Goal: Task Accomplishment & Management: Complete application form

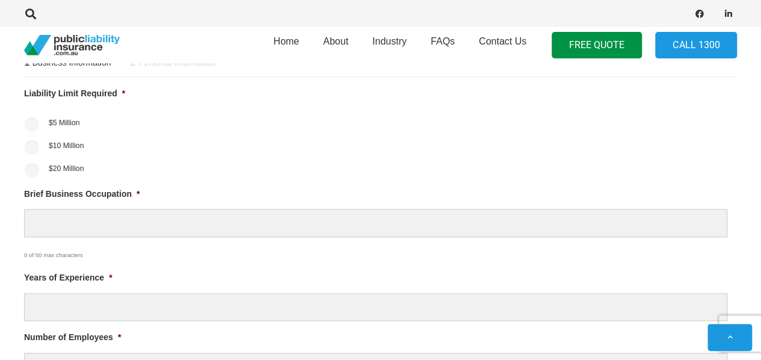
scroll to position [479, 0]
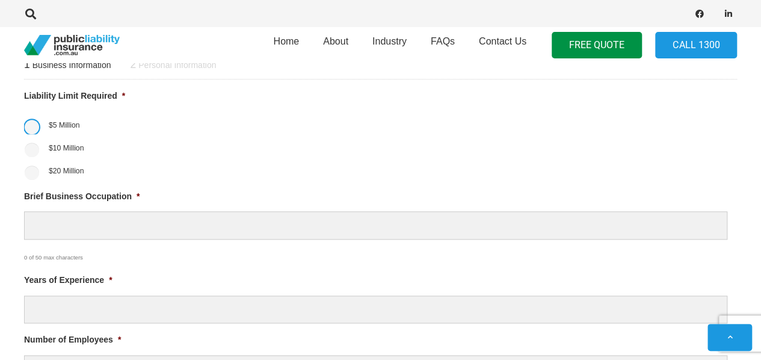
click at [33, 121] on input "$5 Million" at bounding box center [32, 127] width 14 height 14
radio input "true"
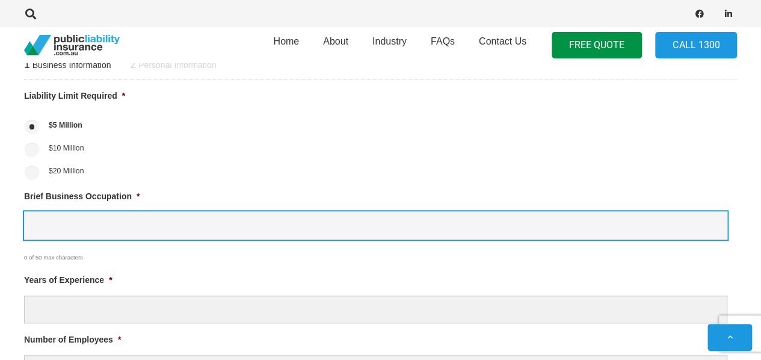
click at [113, 225] on input "Brief Business Occupation *" at bounding box center [376, 225] width 704 height 28
type input "mobile spray [MEDICAL_DATA]"
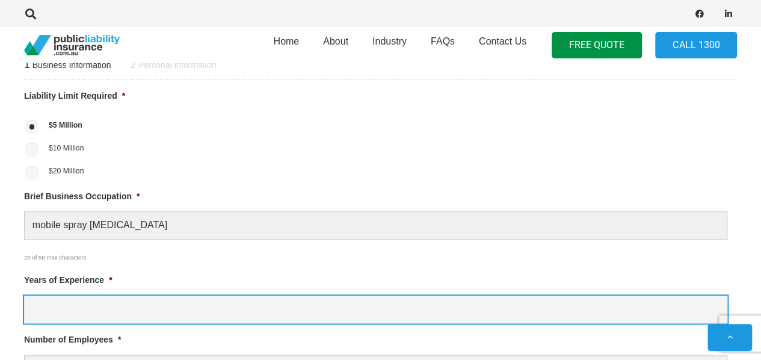
click at [126, 308] on input "Years of Experience *" at bounding box center [376, 309] width 704 height 28
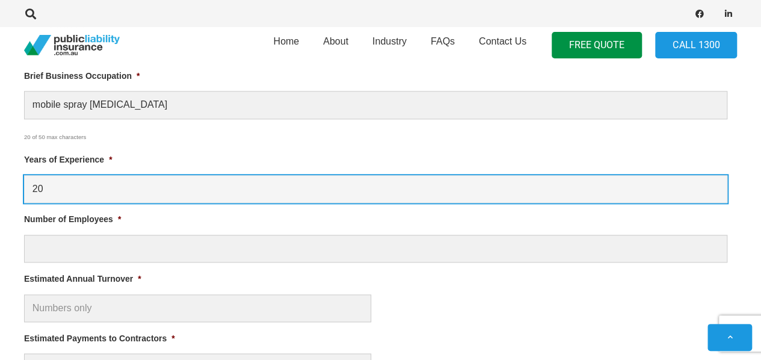
type input "20"
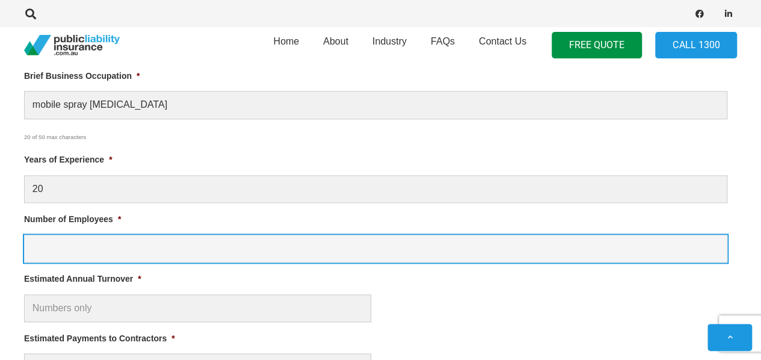
click at [120, 250] on input "Number of Employees *" at bounding box center [376, 249] width 704 height 28
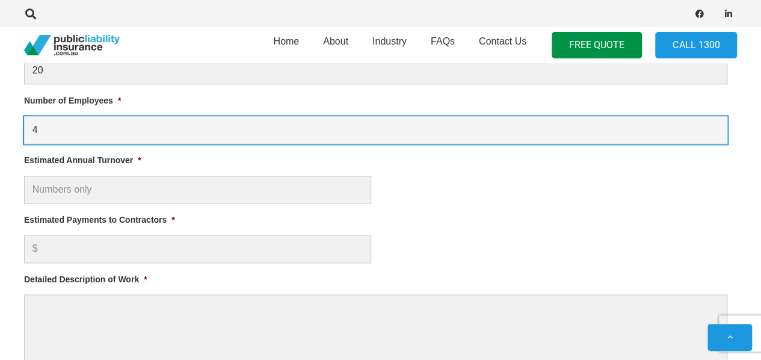
scroll to position [720, 0]
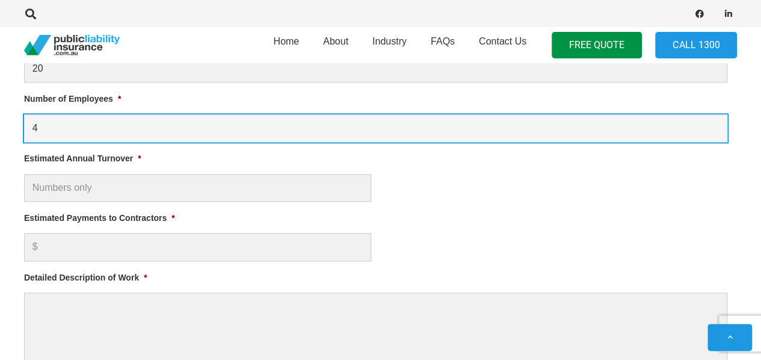
type input "4"
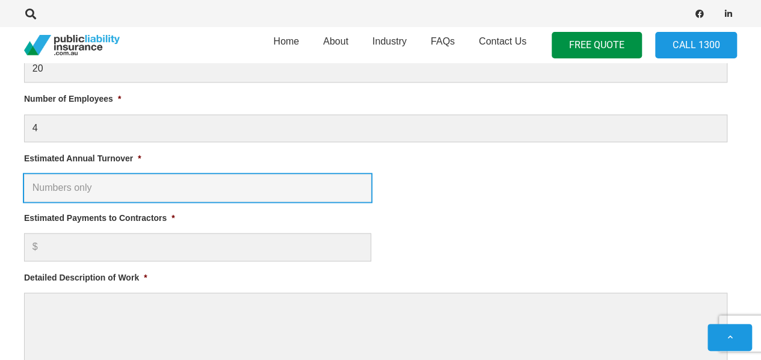
click at [123, 186] on input "Estimated Annual Turnover *" at bounding box center [197, 188] width 347 height 28
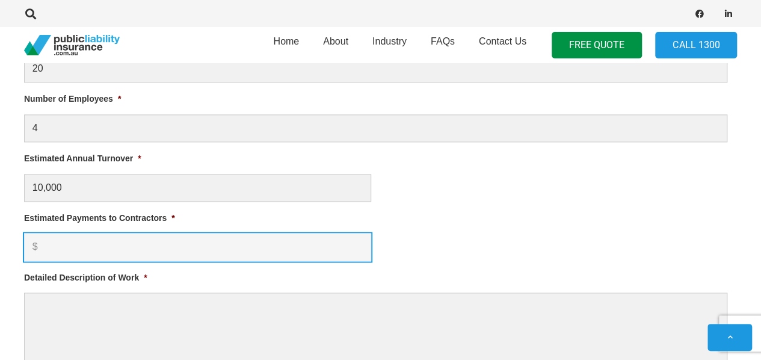
type input "$ 10,000.00"
click at [82, 247] on input "Estimated Payments to Contractors *" at bounding box center [197, 247] width 347 height 28
type input "5000"
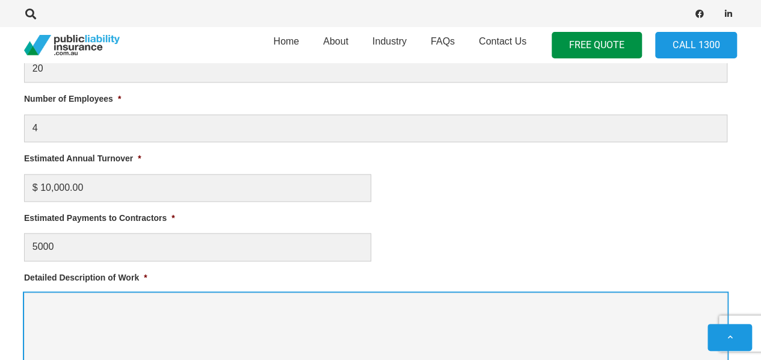
click at [84, 298] on textarea "Detailed Description of Work *" at bounding box center [376, 340] width 704 height 96
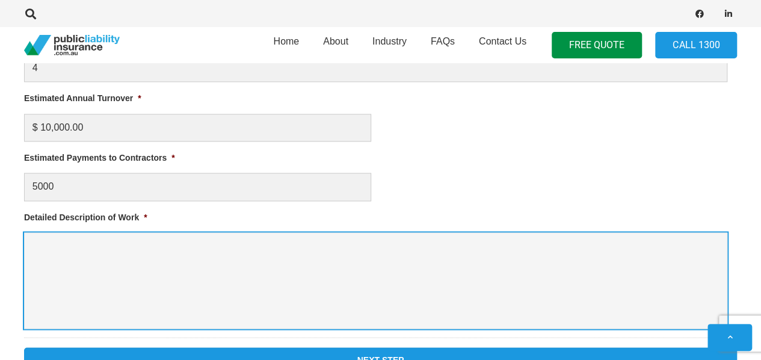
scroll to position [840, 0]
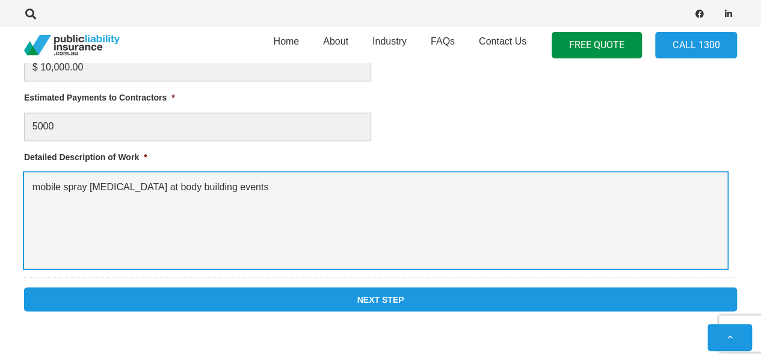
type textarea "mobile spray [MEDICAL_DATA] at body building events"
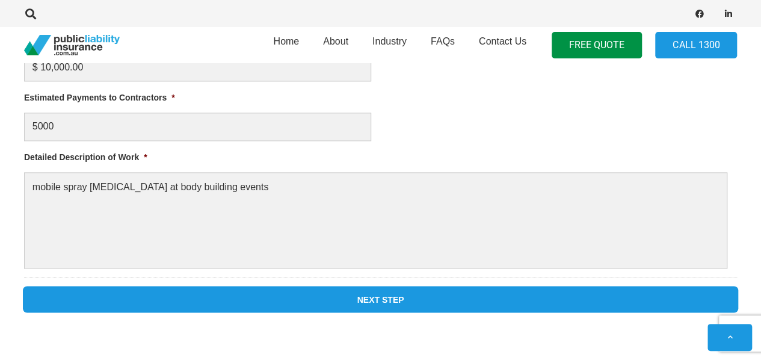
click at [367, 297] on input "Next Step" at bounding box center [380, 299] width 713 height 24
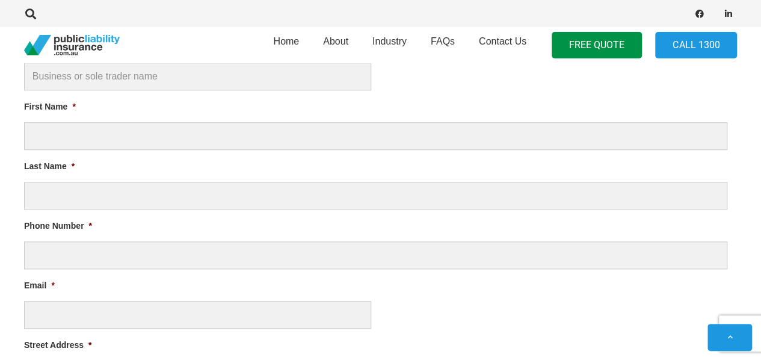
scroll to position [347, 0]
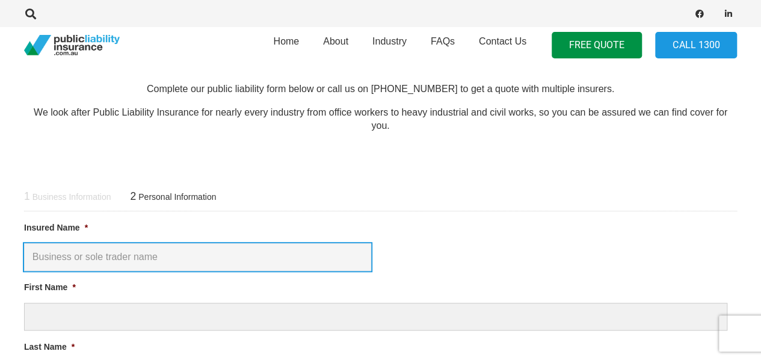
click at [243, 254] on input "Insured Name *" at bounding box center [197, 257] width 347 height 28
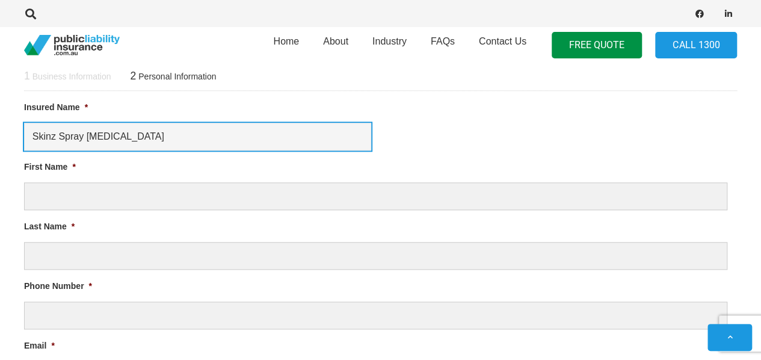
type input "Skinz Spray [MEDICAL_DATA]"
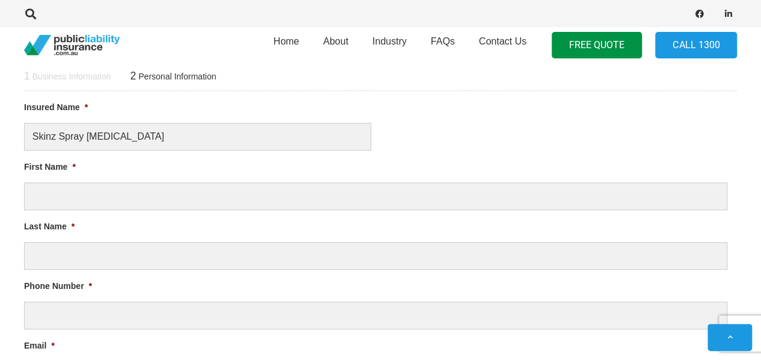
click at [104, 172] on li "First Name *" at bounding box center [380, 185] width 713 height 50
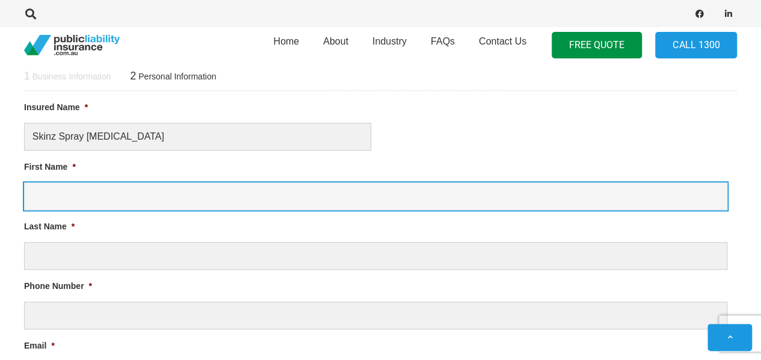
click at [104, 190] on input "First Name *" at bounding box center [376, 196] width 704 height 28
type input "[PERSON_NAME]"
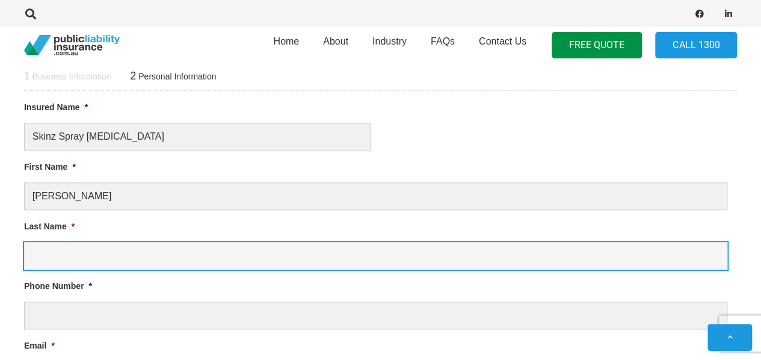
click at [135, 252] on input "Last Name *" at bounding box center [376, 256] width 704 height 28
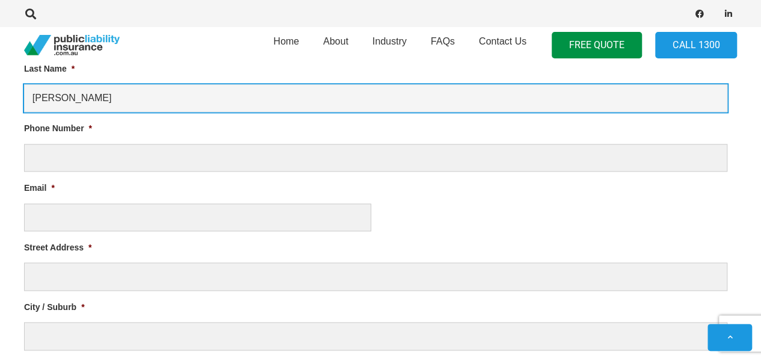
scroll to position [648, 0]
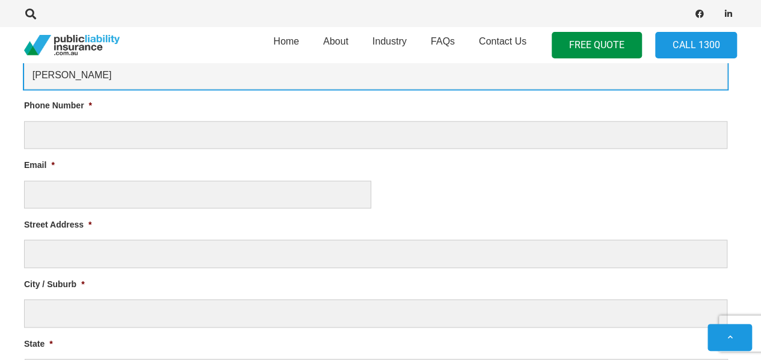
type input "[PERSON_NAME]"
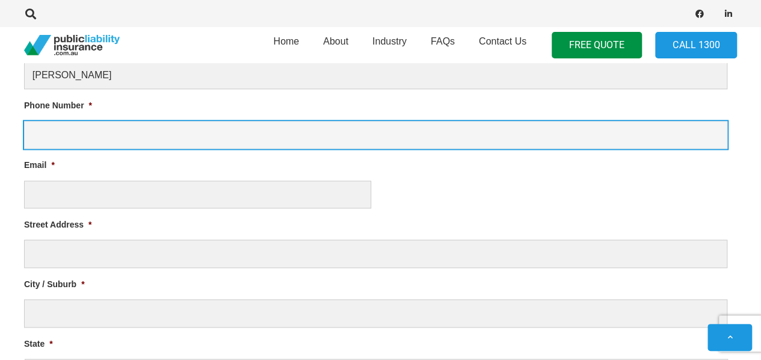
click at [85, 134] on input "Phone Number *" at bounding box center [376, 135] width 704 height 28
type input "0410145677"
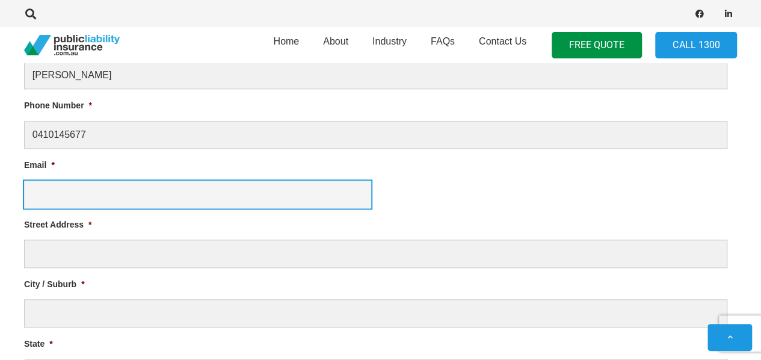
click at [52, 197] on input "Email *" at bounding box center [197, 195] width 347 height 28
type input "[EMAIL_ADDRESS][DOMAIN_NAME]"
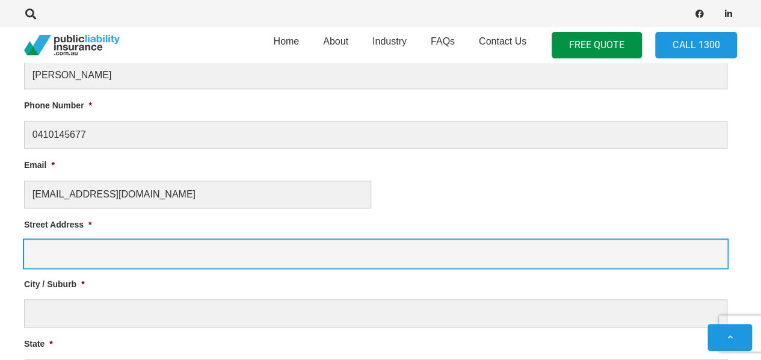
click at [106, 256] on input "Street Address *" at bounding box center [376, 254] width 704 height 28
type input "[STREET_ADDRESS]"
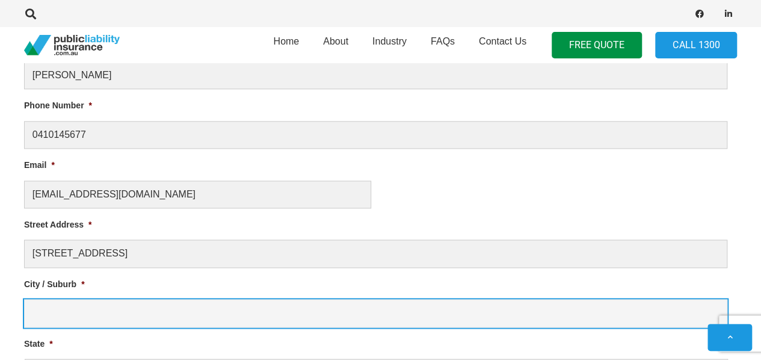
click at [85, 308] on input "City / Suburb *" at bounding box center [376, 313] width 704 height 28
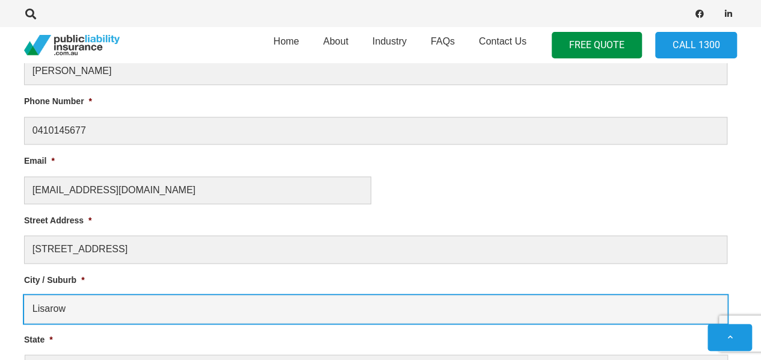
scroll to position [769, 0]
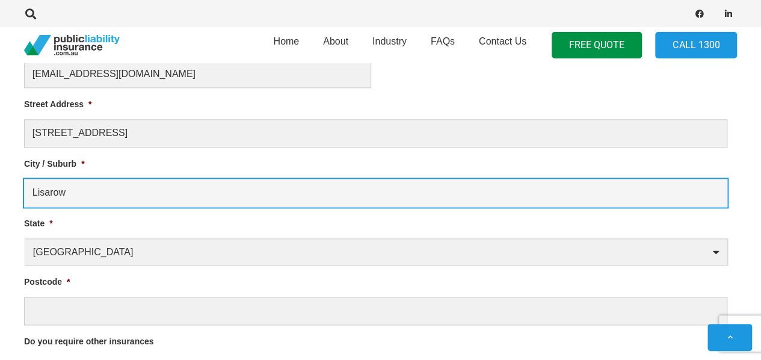
type input "Lisarow"
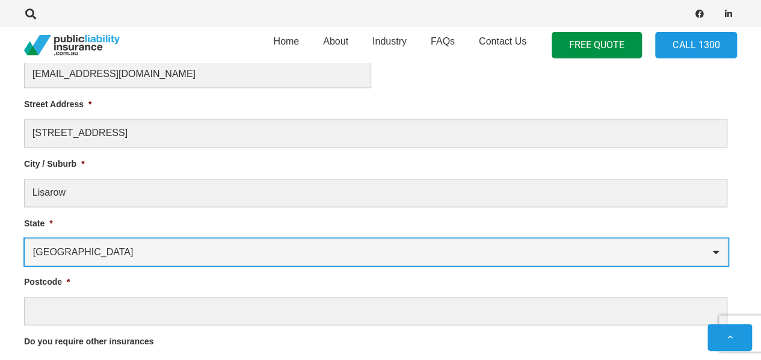
click at [183, 241] on select "[GEOGRAPHIC_DATA] [GEOGRAPHIC_DATA] [GEOGRAPHIC_DATA] [GEOGRAPHIC_DATA] [GEOGRA…" at bounding box center [377, 251] width 704 height 27
select select "[GEOGRAPHIC_DATA]"
click at [25, 238] on select "[GEOGRAPHIC_DATA] [GEOGRAPHIC_DATA] [GEOGRAPHIC_DATA] [GEOGRAPHIC_DATA] [GEOGRA…" at bounding box center [377, 251] width 704 height 27
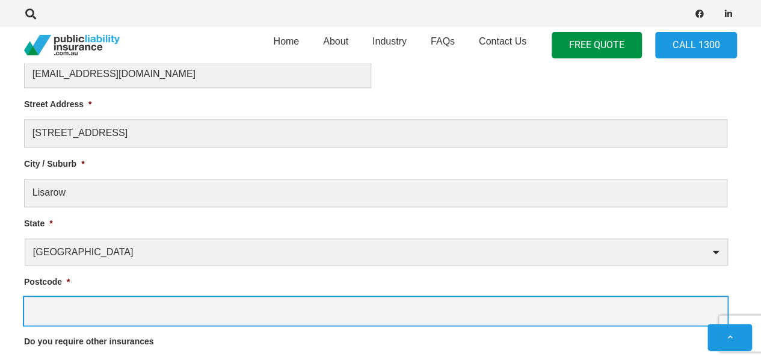
click at [120, 298] on input "Postcode *" at bounding box center [376, 311] width 704 height 28
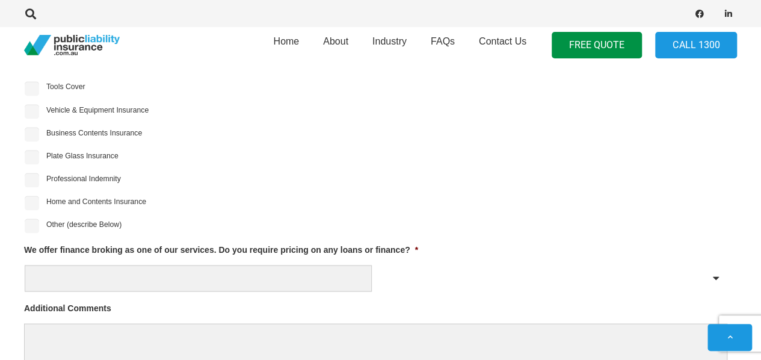
scroll to position [1069, 0]
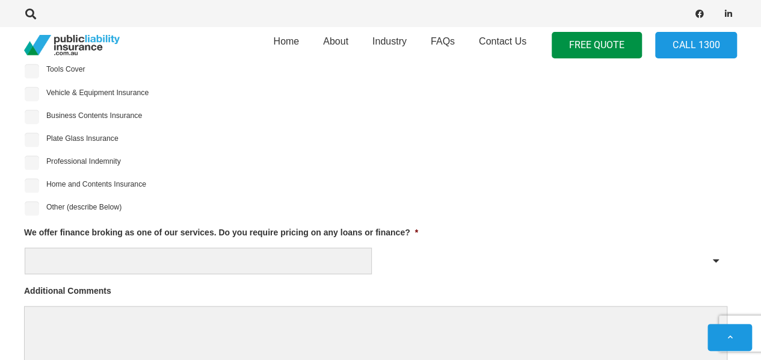
type input "2250"
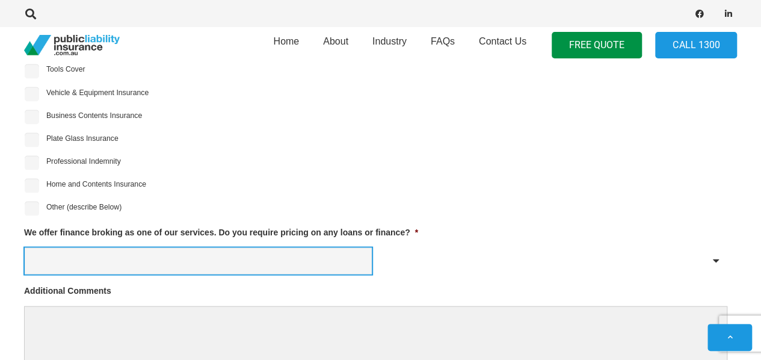
click at [161, 256] on select "Yes No" at bounding box center [198, 260] width 347 height 27
select select "No"
click at [25, 247] on select "Yes No" at bounding box center [198, 260] width 347 height 27
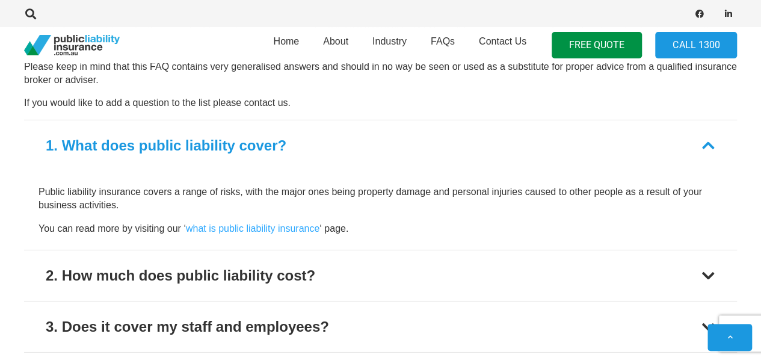
scroll to position [1852, 0]
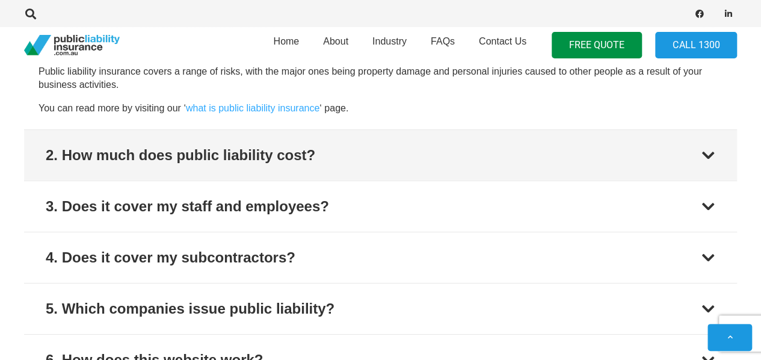
click at [708, 152] on div at bounding box center [708, 155] width 14 height 14
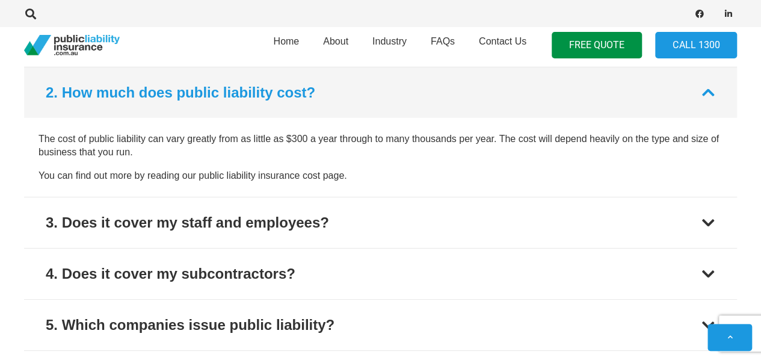
scroll to position [1836, 0]
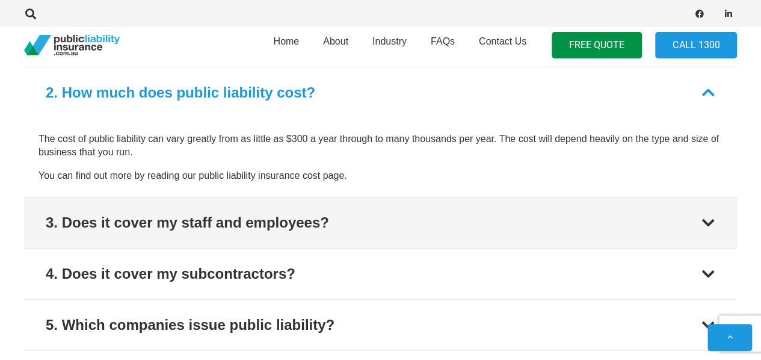
click at [710, 219] on div at bounding box center [708, 222] width 14 height 14
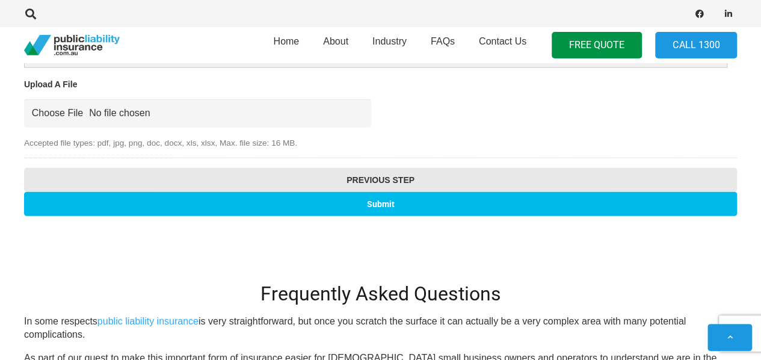
scroll to position [1405, 0]
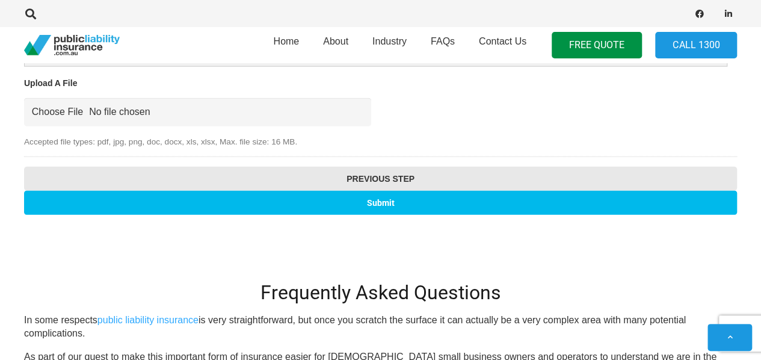
click at [372, 200] on input "Submit" at bounding box center [380, 202] width 713 height 23
